Goal: Navigation & Orientation: Find specific page/section

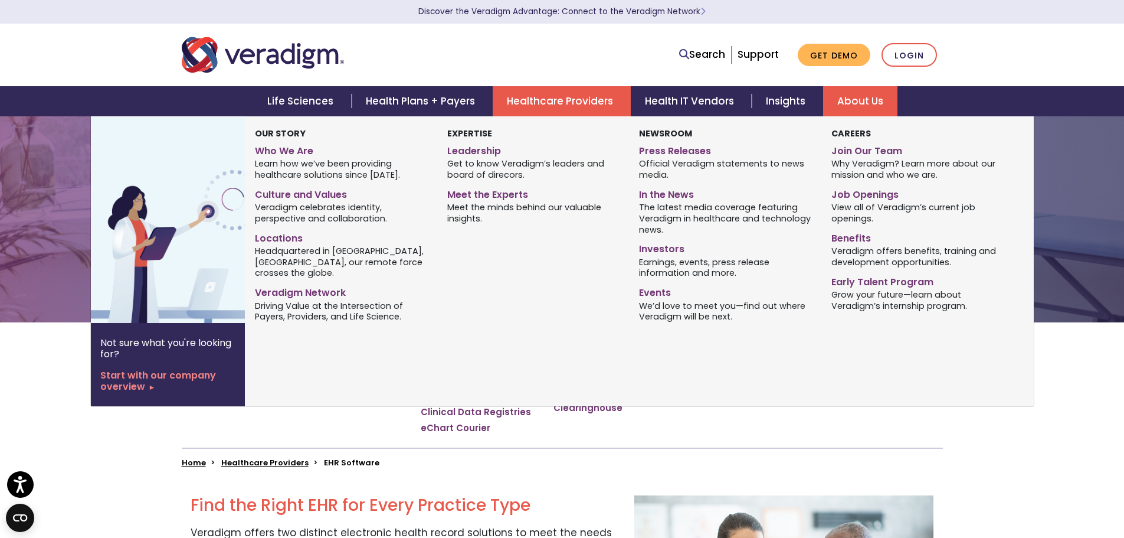
click at [849, 102] on link "About Us" at bounding box center [860, 101] width 74 height 30
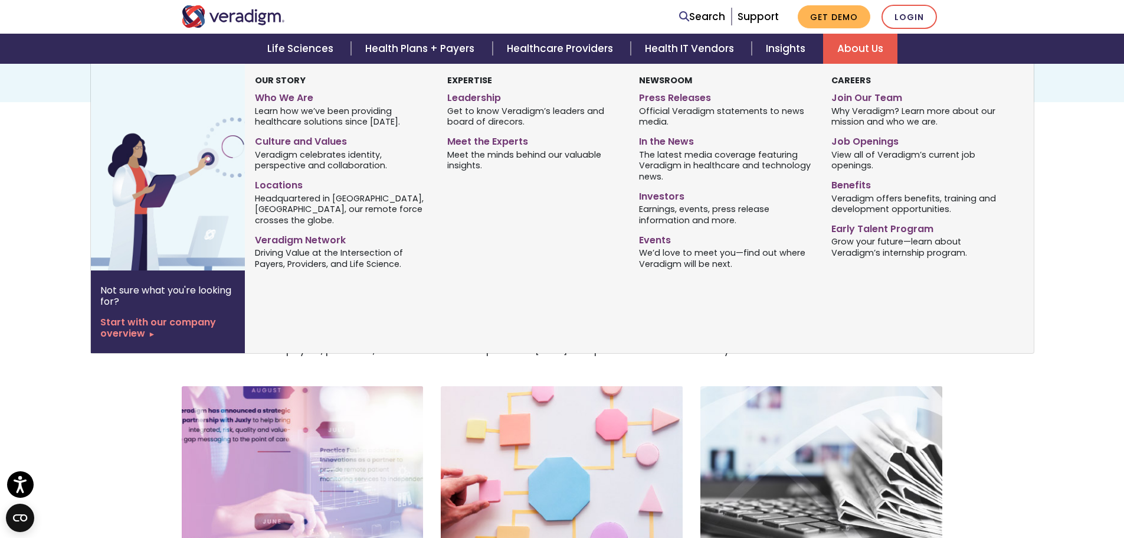
scroll to position [177, 0]
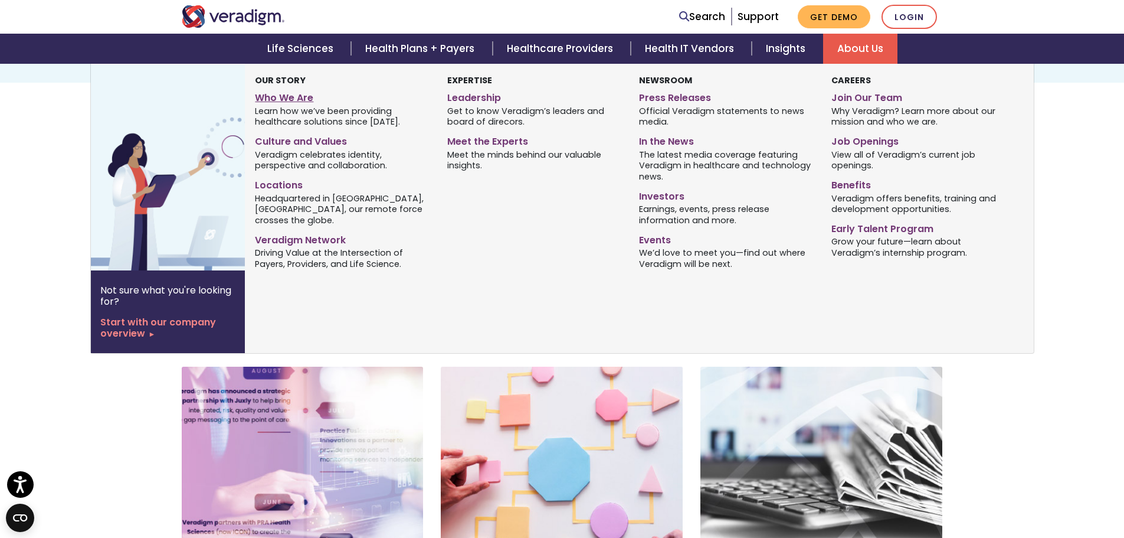
click at [298, 92] on link "Who We Are" at bounding box center [342, 95] width 174 height 17
